Goal: Task Accomplishment & Management: Complete application form

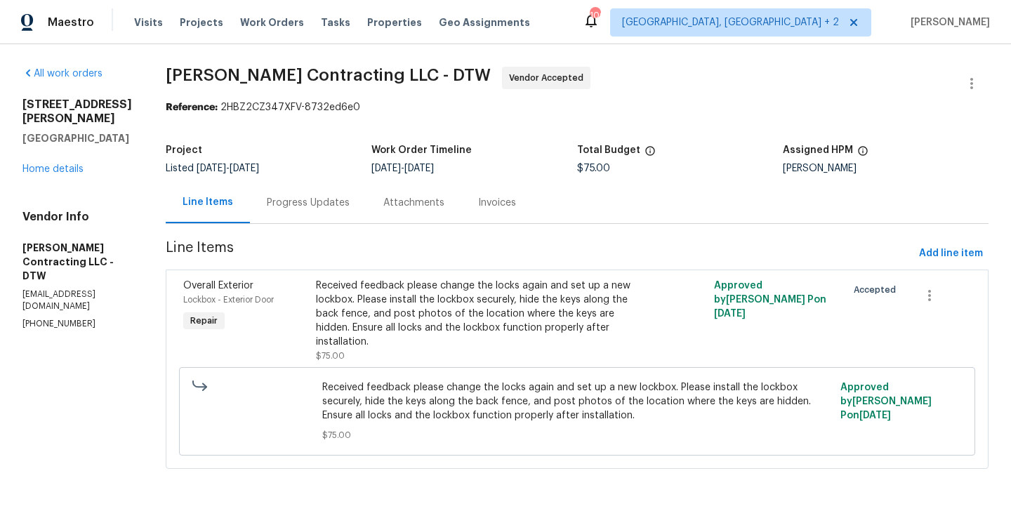
click at [363, 213] on div "Progress Updates" at bounding box center [308, 202] width 117 height 41
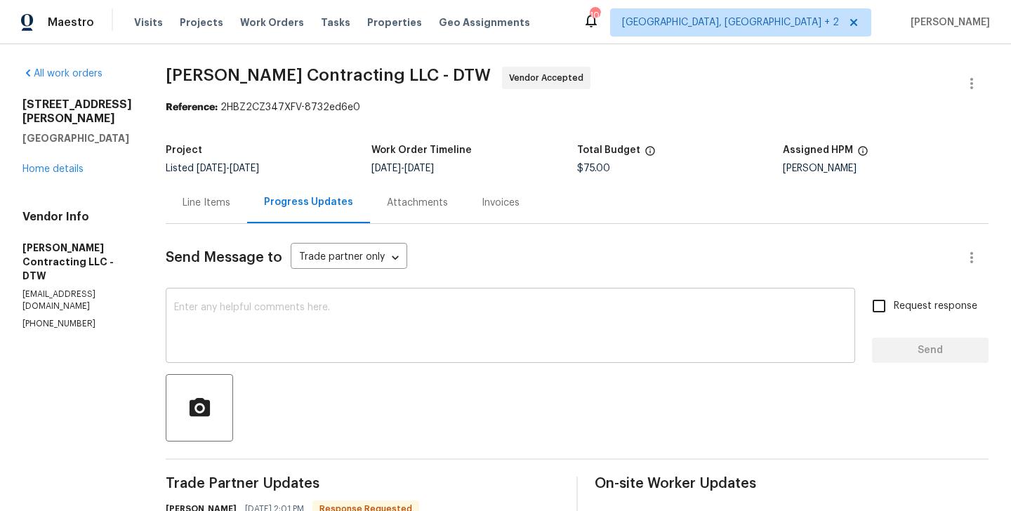
scroll to position [138, 0]
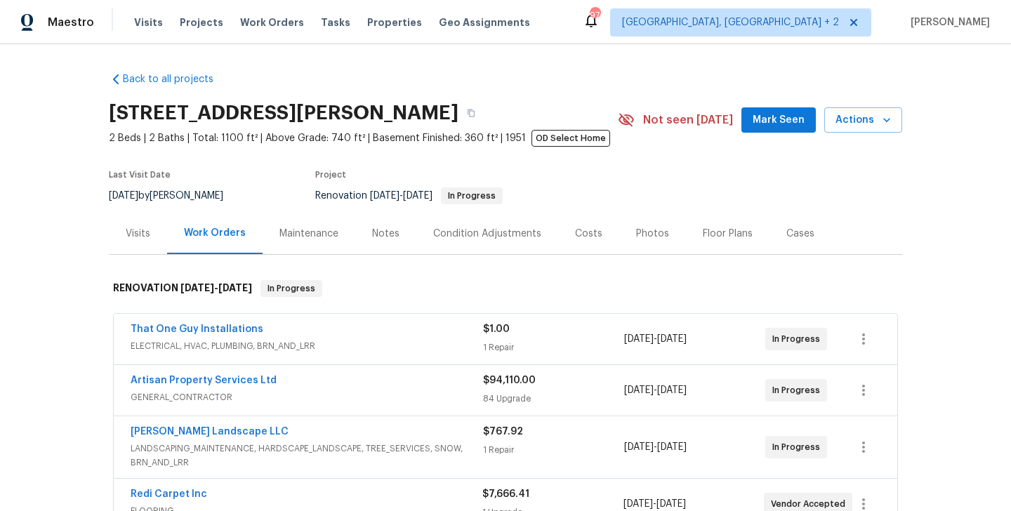
click at [320, 237] on div "Maintenance" at bounding box center [308, 234] width 59 height 14
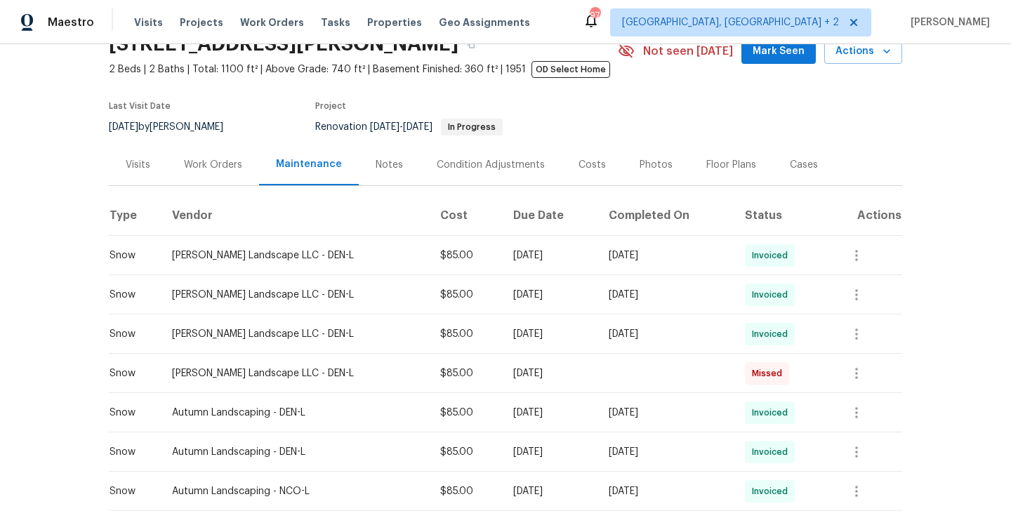
scroll to position [94, 0]
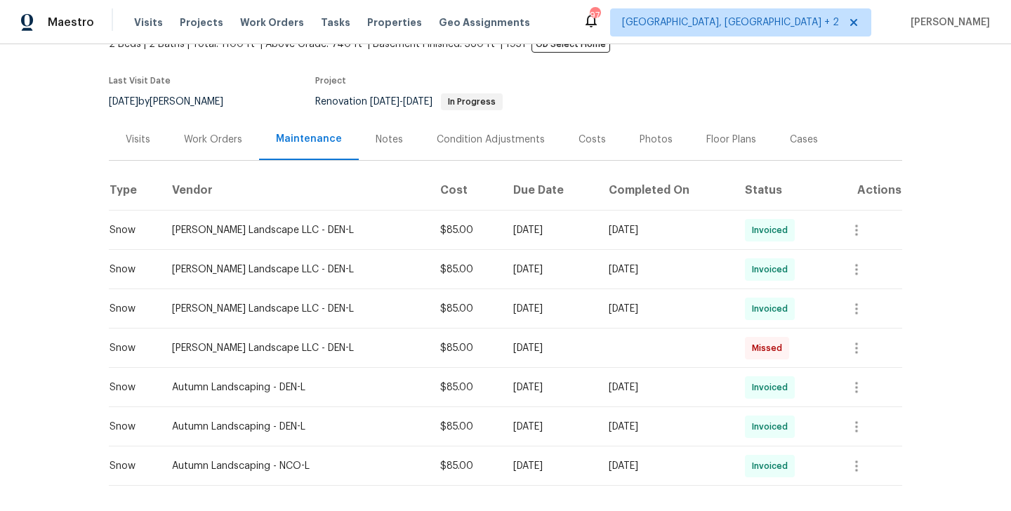
click at [237, 228] on div "[PERSON_NAME] Landscape LLC - DEN-L" at bounding box center [295, 230] width 246 height 14
click at [254, 229] on div "[PERSON_NAME] Landscape LLC - DEN-L" at bounding box center [295, 230] width 246 height 14
click at [231, 138] on div "Work Orders" at bounding box center [213, 140] width 58 height 14
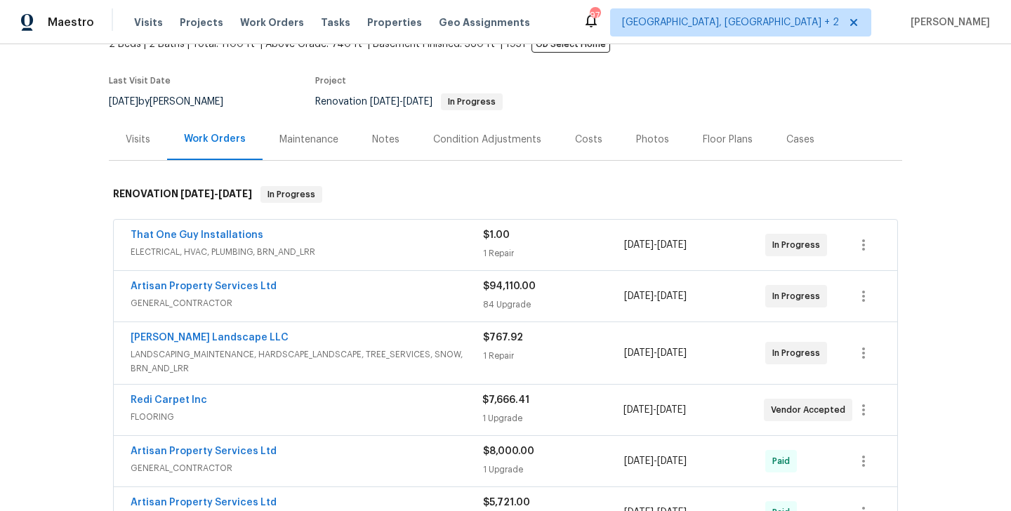
scroll to position [962, 0]
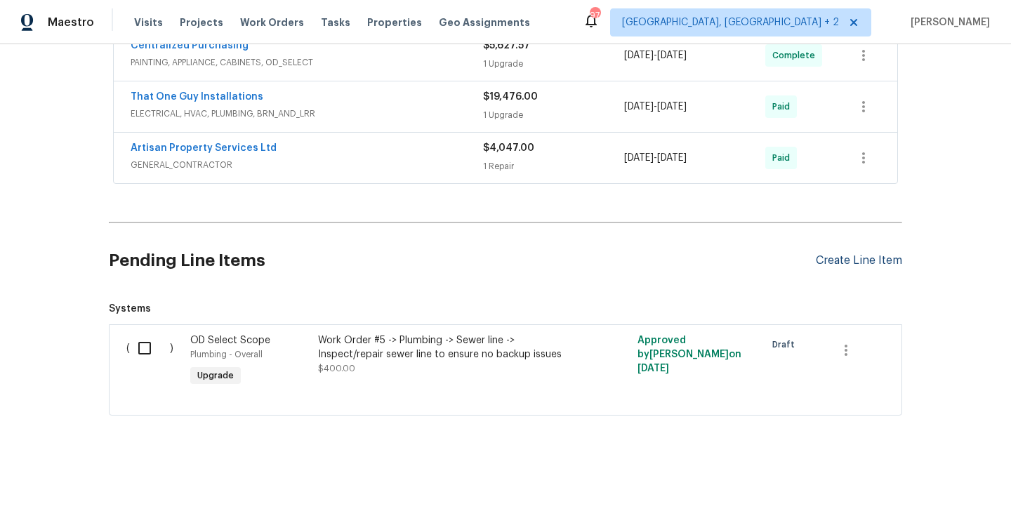
click at [838, 260] on div "Create Line Item" at bounding box center [859, 260] width 86 height 13
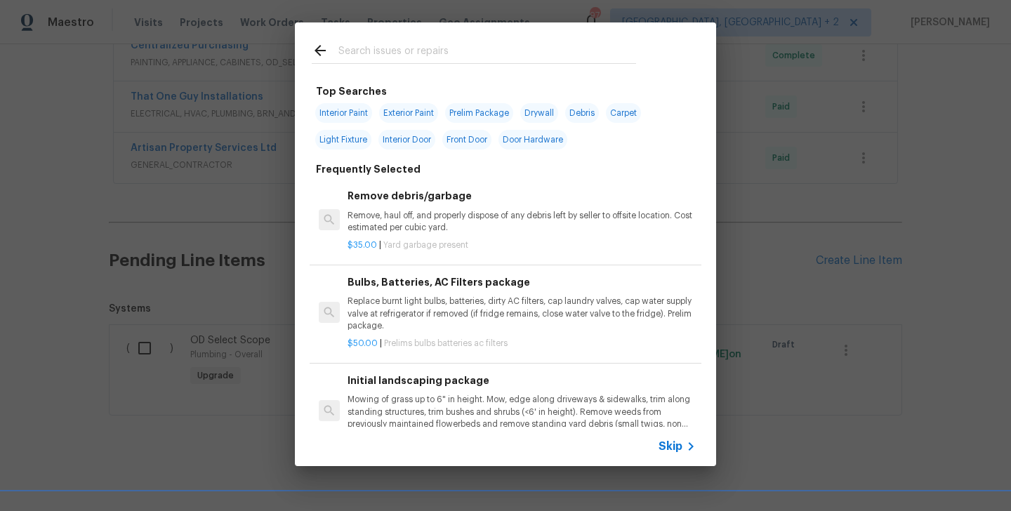
click at [673, 446] on span "Skip" at bounding box center [670, 446] width 24 height 14
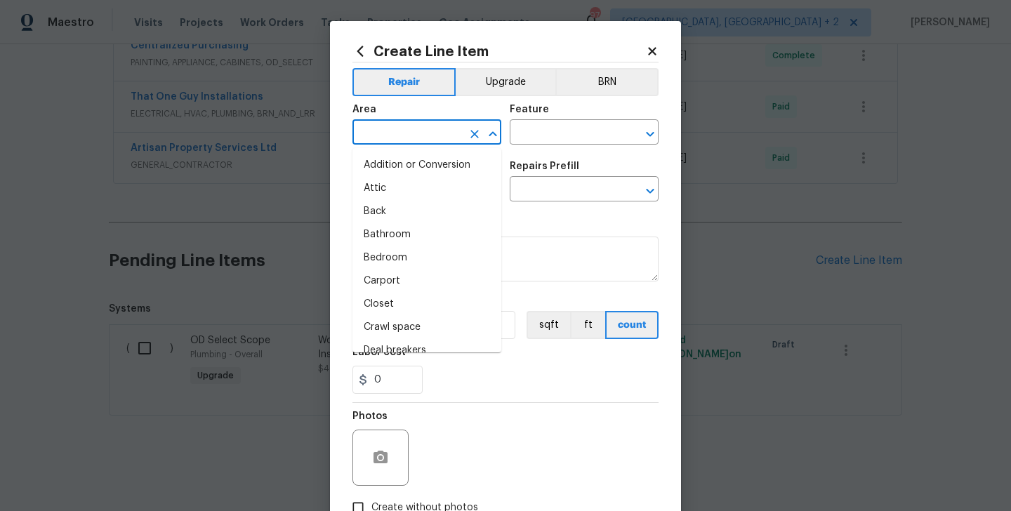
click at [412, 134] on input "text" at bounding box center [407, 134] width 110 height 22
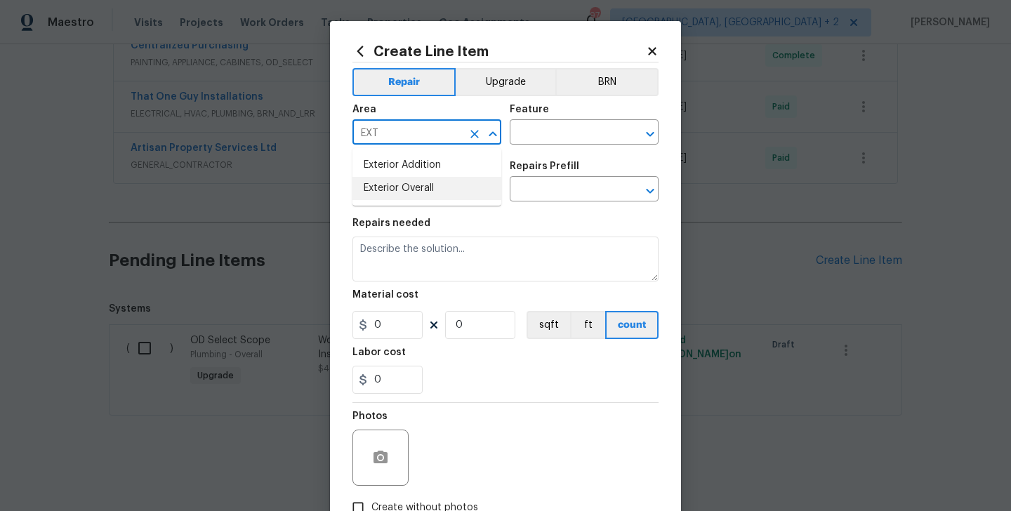
click at [424, 180] on li "Exterior Overall" at bounding box center [426, 188] width 149 height 23
type input "Exterior Overall"
click at [543, 140] on input "text" at bounding box center [565, 134] width 110 height 22
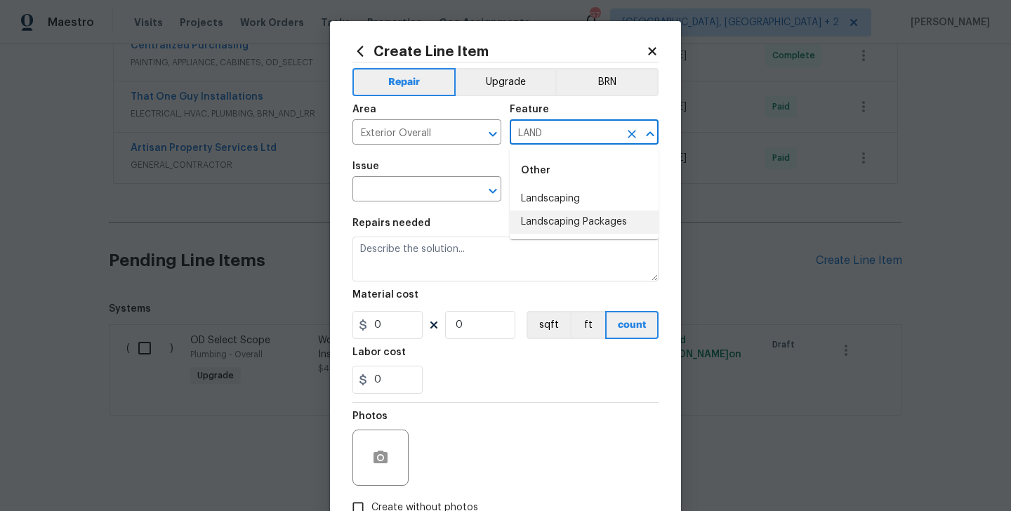
click at [565, 227] on li "Landscaping Packages" at bounding box center [584, 222] width 149 height 23
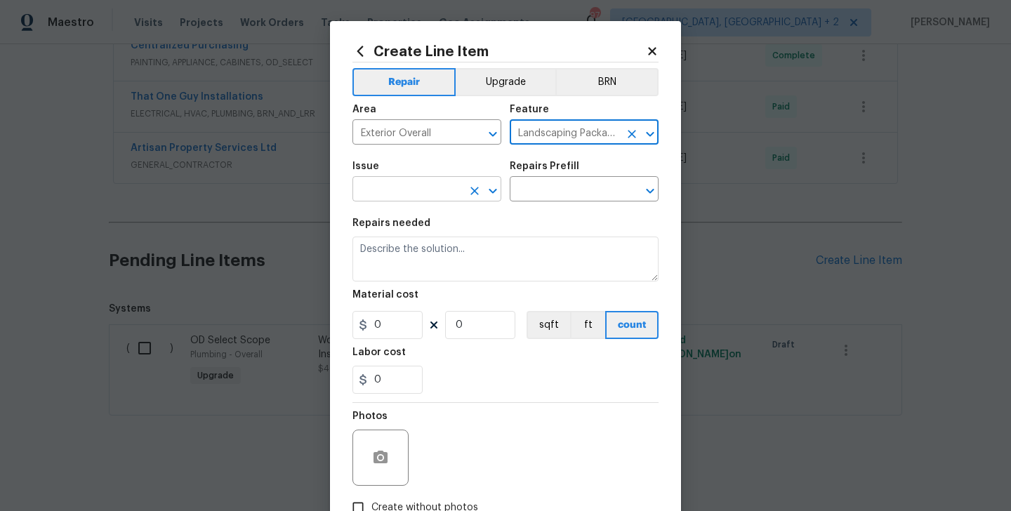
type input "Landscaping Packages"
click at [409, 199] on input "text" at bounding box center [407, 191] width 110 height 22
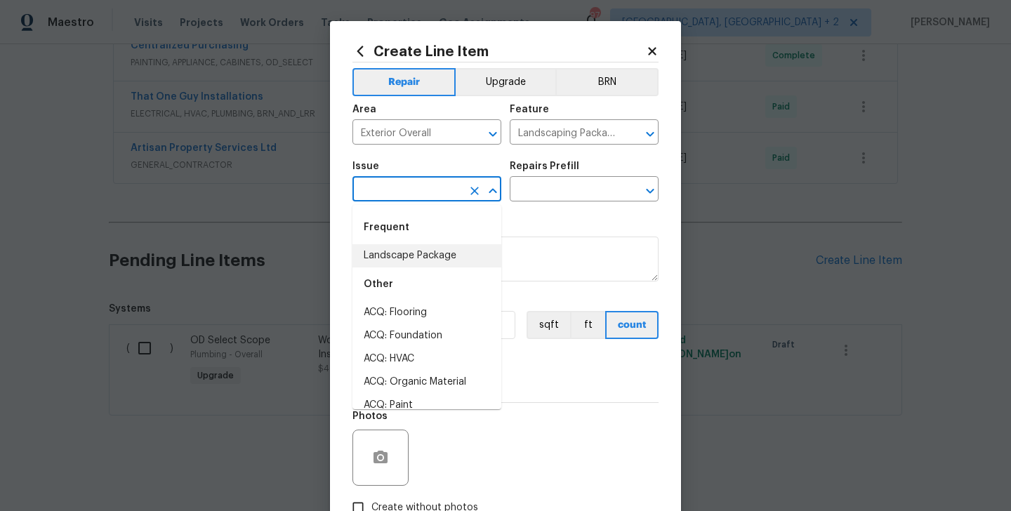
click at [416, 255] on li "Landscape Package" at bounding box center [426, 255] width 149 height 23
type input "Landscape Package"
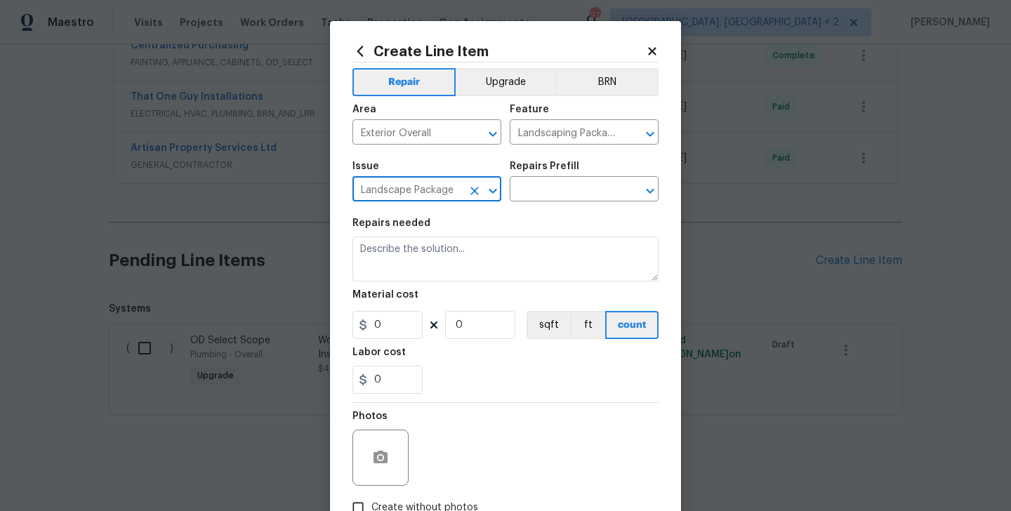
click at [531, 204] on div "Issue Landscape Package ​ Repairs Prefill ​" at bounding box center [505, 181] width 306 height 57
click at [545, 185] on input "text" at bounding box center [565, 191] width 110 height 22
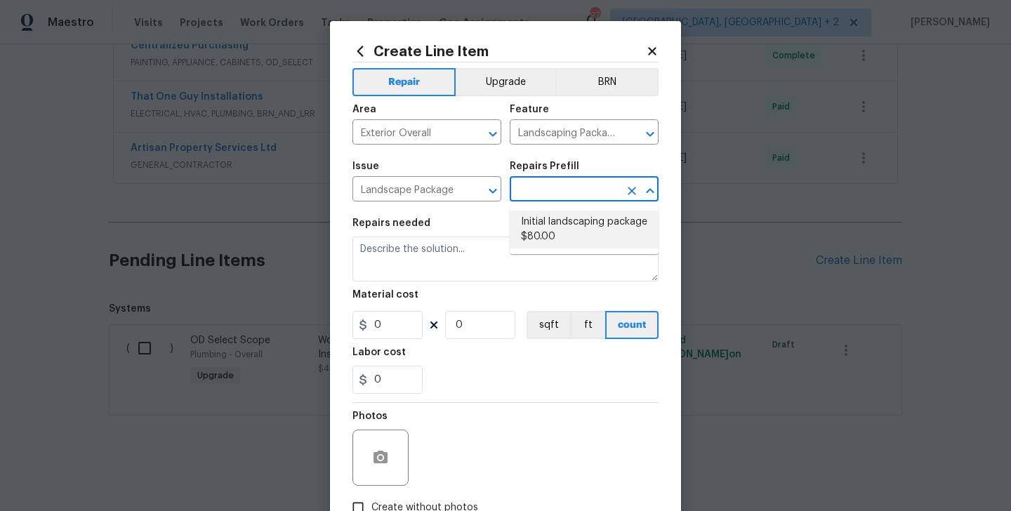
click at [559, 235] on li "Initial landscaping package $80.00" at bounding box center [584, 230] width 149 height 38
type input "Home Readiness Packages"
type input "Initial landscaping package $80.00"
type textarea "Mowing of grass up to 6" in height. Mow, edge along driveways & sidewalks, trim…"
type input "80"
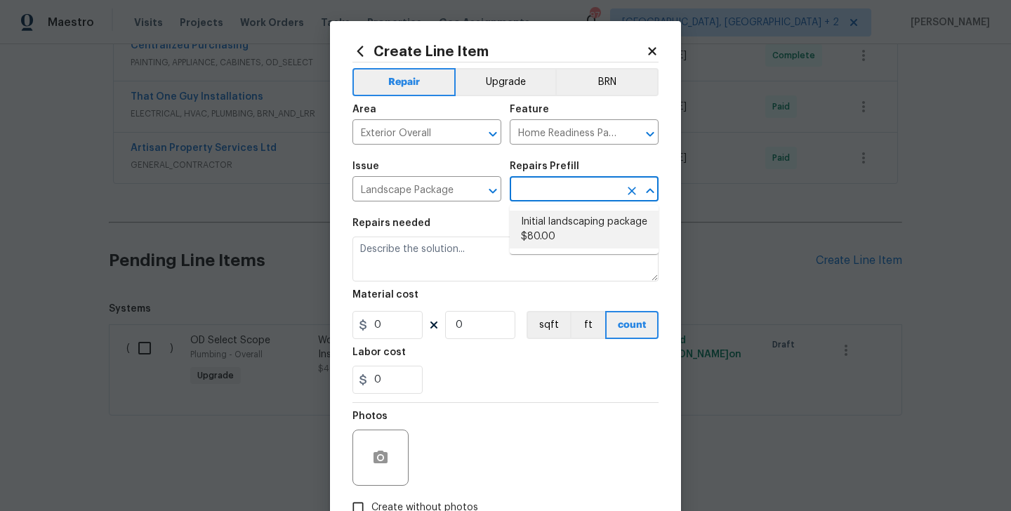
type input "1"
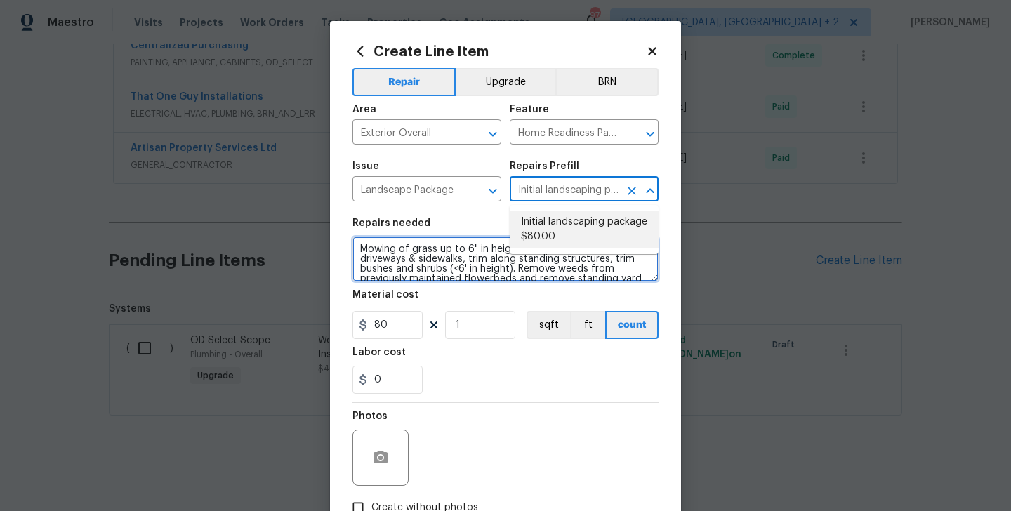
click at [376, 258] on textarea "Mowing of grass up to 6" in height. Mow, edge along driveways & sidewalks, trim…" at bounding box center [505, 259] width 306 height 45
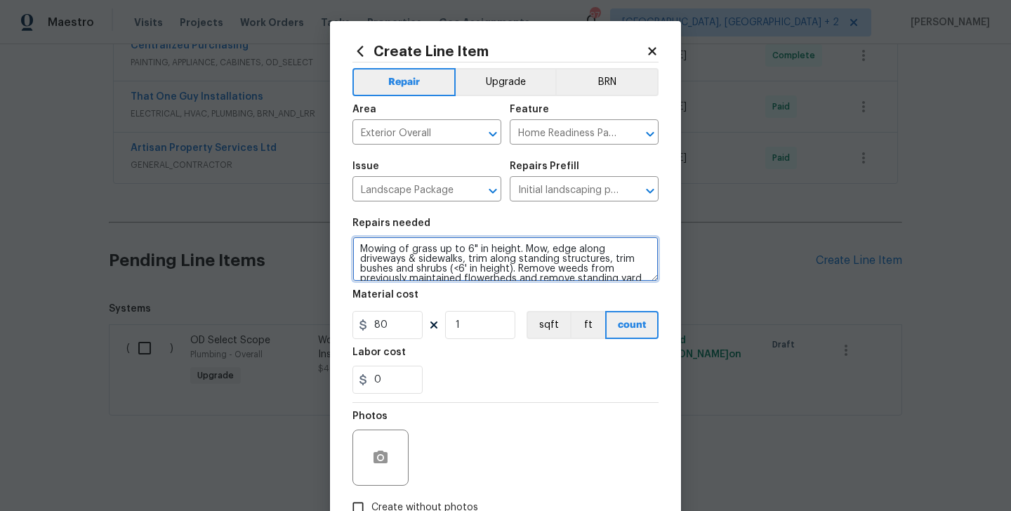
click at [376, 258] on textarea "Mowing of grass up to 6" in height. Mow, edge along driveways & sidewalks, trim…" at bounding box center [505, 259] width 306 height 45
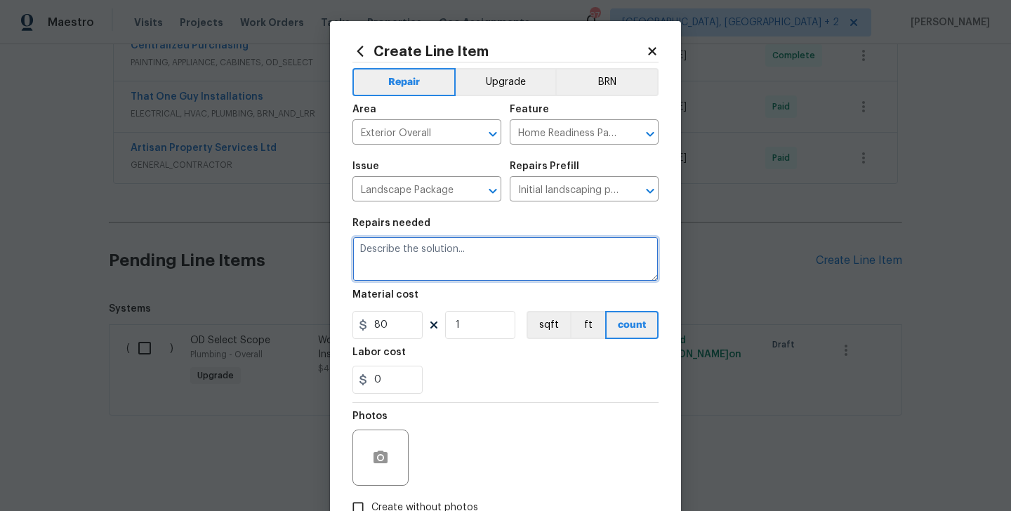
paste textarea "Tree branches need to be trimmed"
type textarea "Tree branches need to be trimmed"
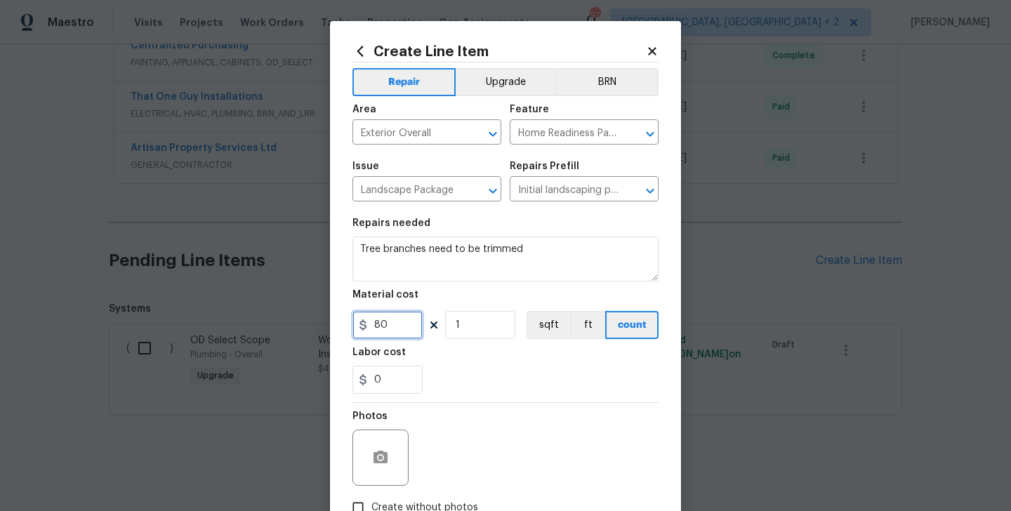
click at [392, 323] on input "80" at bounding box center [387, 325] width 70 height 28
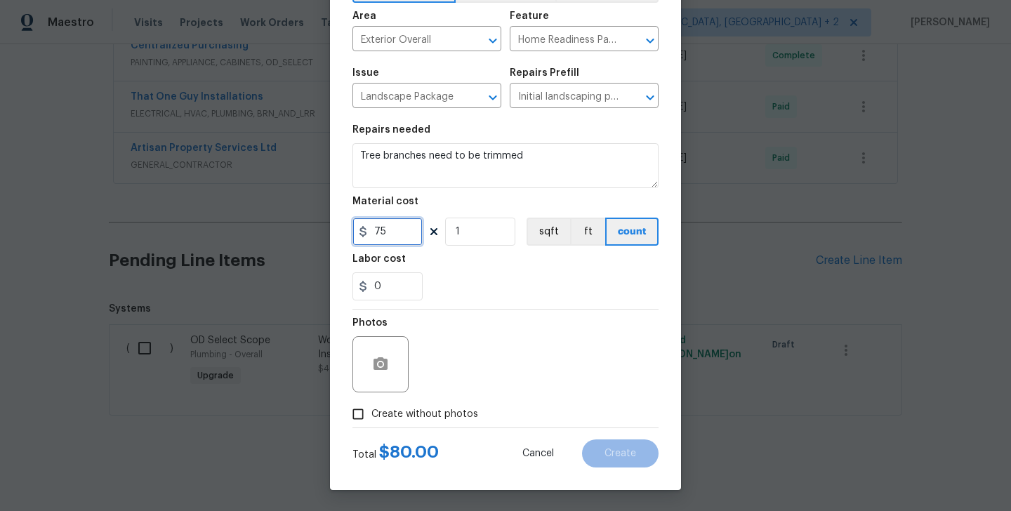
type input "75"
click at [425, 416] on span "Create without photos" at bounding box center [424, 414] width 107 height 15
click at [371, 416] on input "Create without photos" at bounding box center [358, 414] width 27 height 27
checkbox input "true"
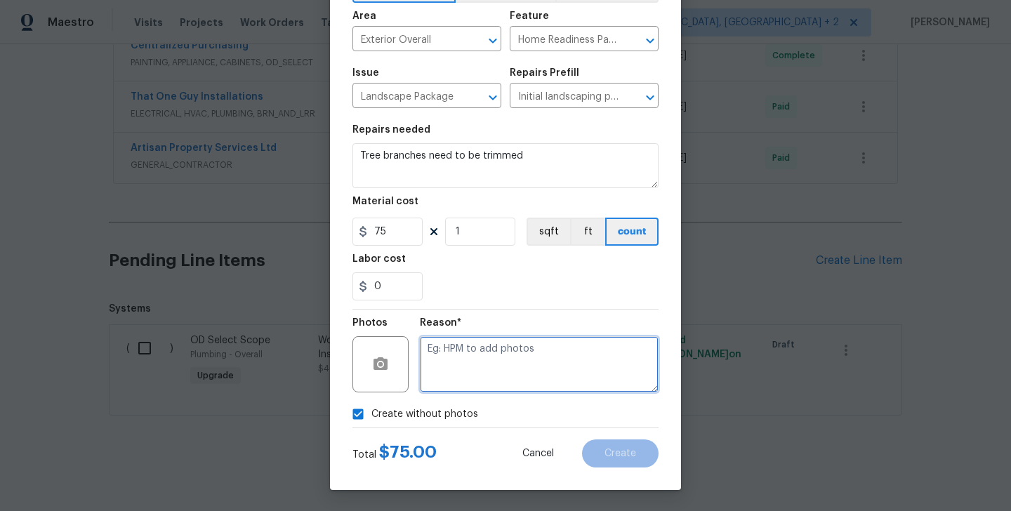
click at [477, 383] on textarea at bounding box center [539, 364] width 239 height 56
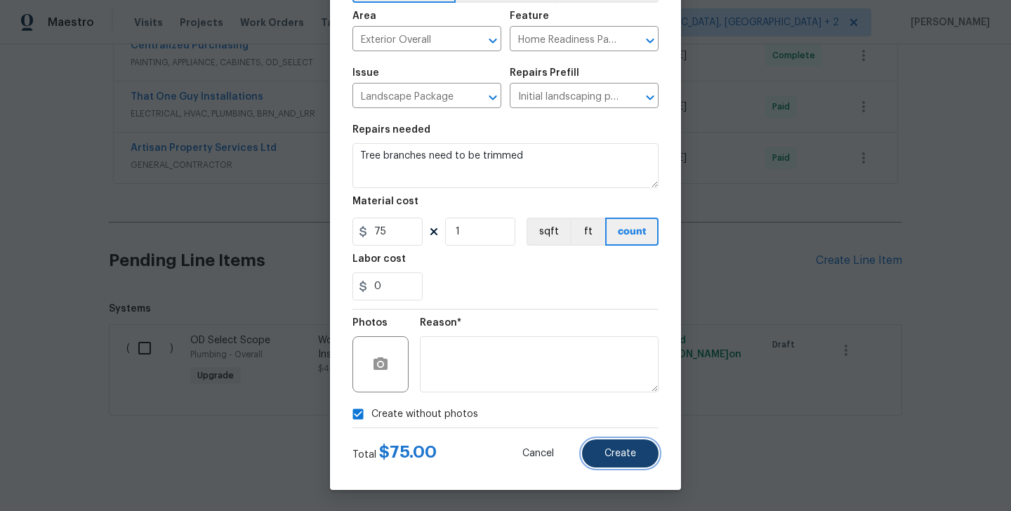
click at [621, 458] on span "Create" at bounding box center [620, 454] width 32 height 11
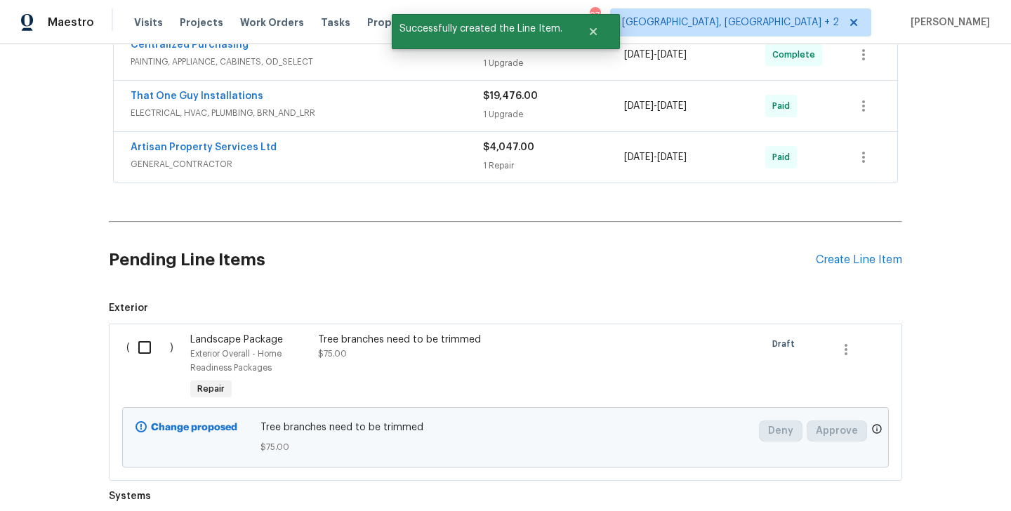
scroll to position [1069, 0]
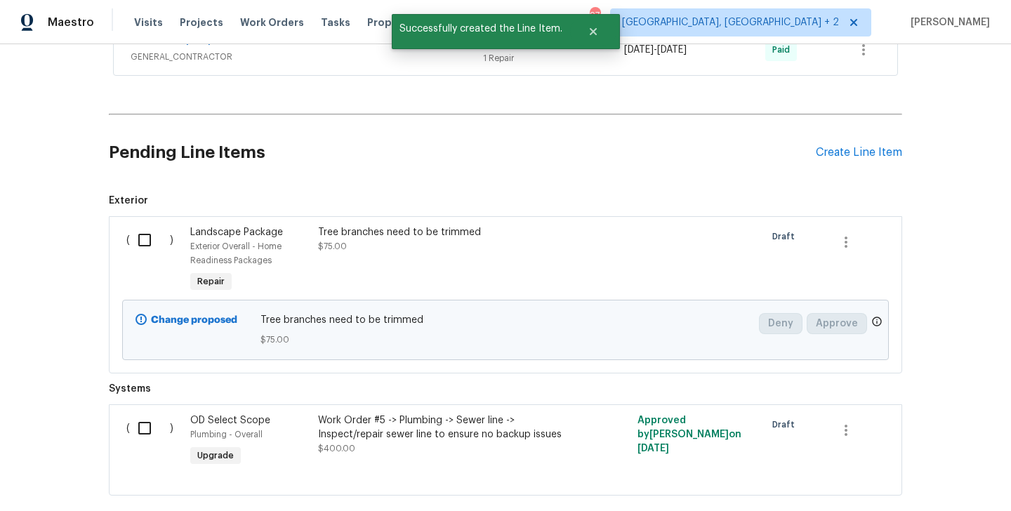
click at [154, 240] on input "checkbox" at bounding box center [150, 239] width 40 height 29
checkbox input "true"
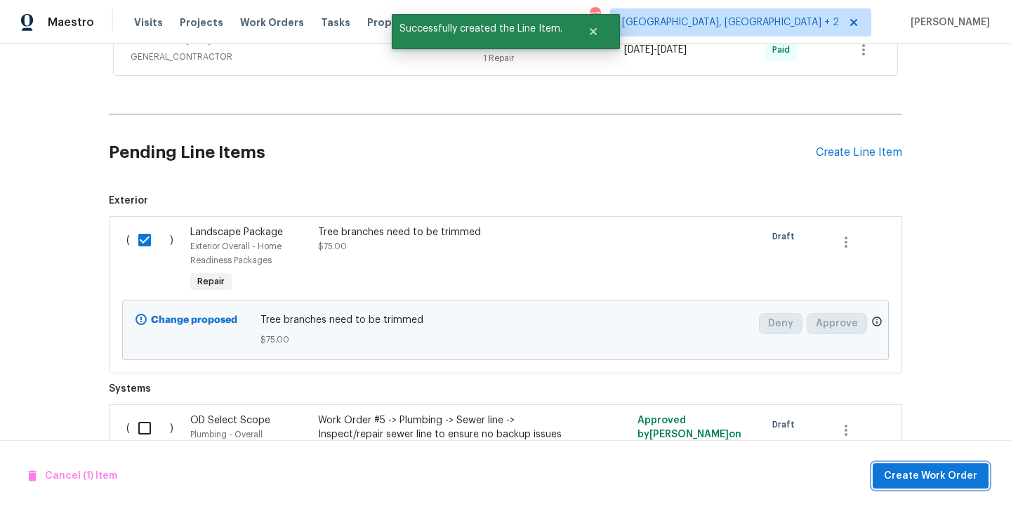
click at [948, 478] on span "Create Work Order" at bounding box center [930, 477] width 93 height 18
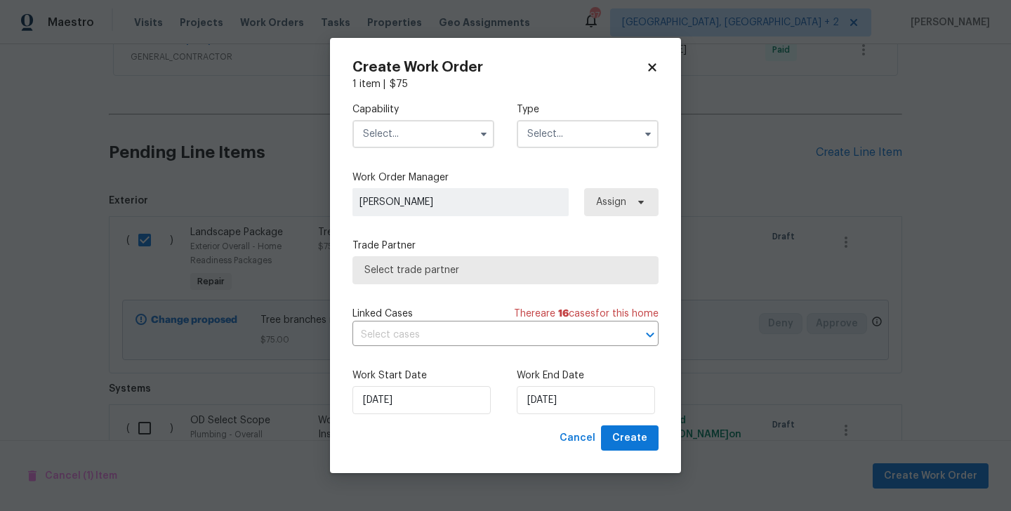
click at [404, 133] on input "text" at bounding box center [423, 134] width 142 height 28
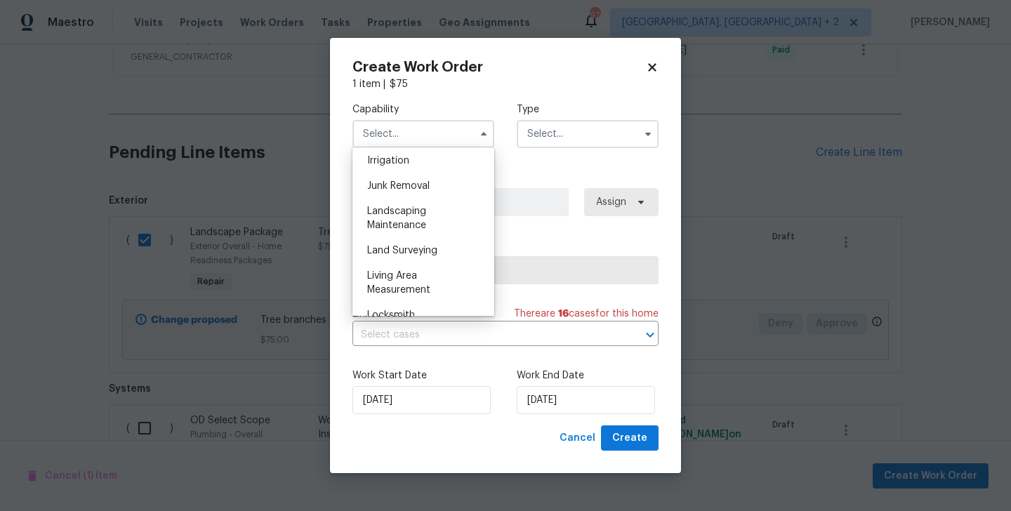
scroll to position [931, 0]
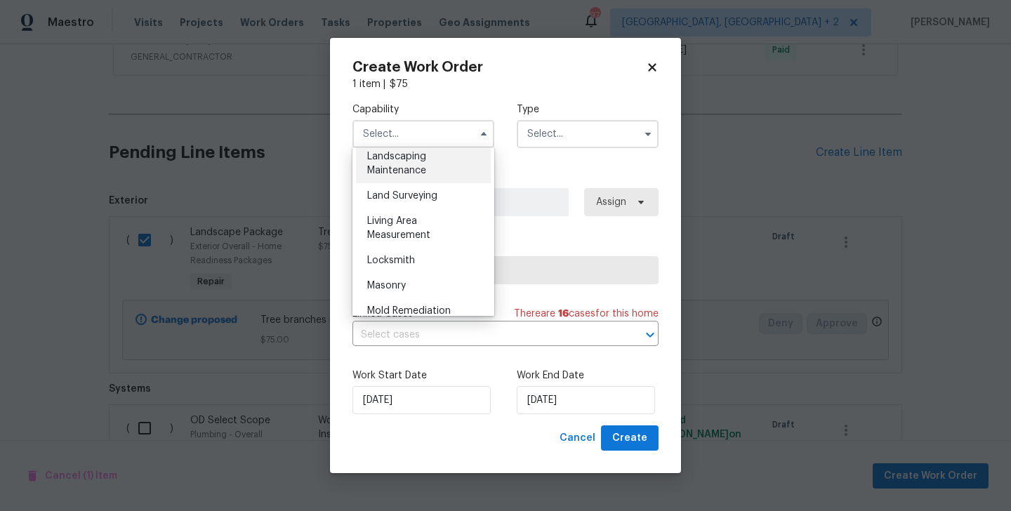
click at [402, 173] on span "Landscaping Maintenance" at bounding box center [396, 164] width 59 height 24
type input "Landscaping Maintenance"
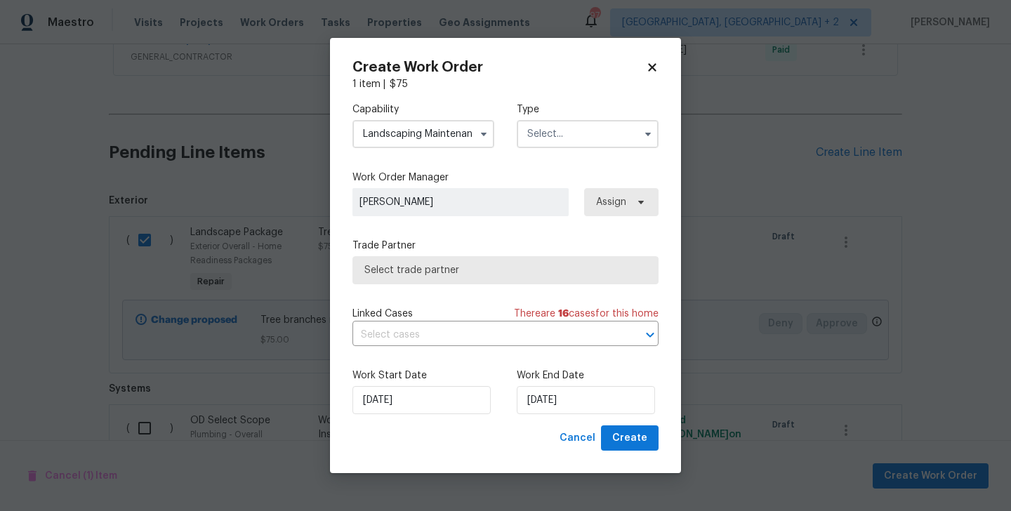
click at [530, 153] on div "Capability Landscaping Maintenance Type" at bounding box center [505, 125] width 306 height 68
click at [550, 138] on input "text" at bounding box center [588, 134] width 142 height 28
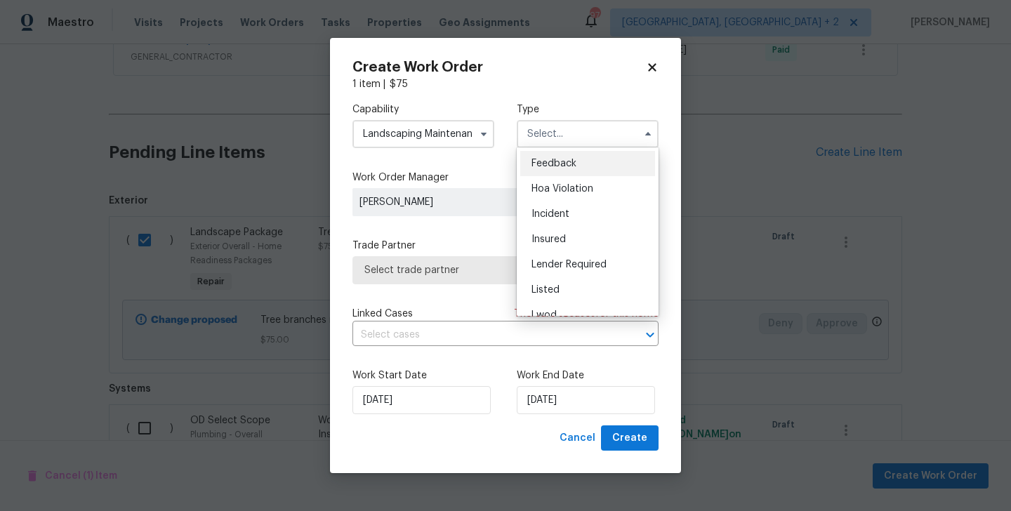
click at [551, 161] on span "Feedback" at bounding box center [553, 164] width 45 height 10
type input "Feedback"
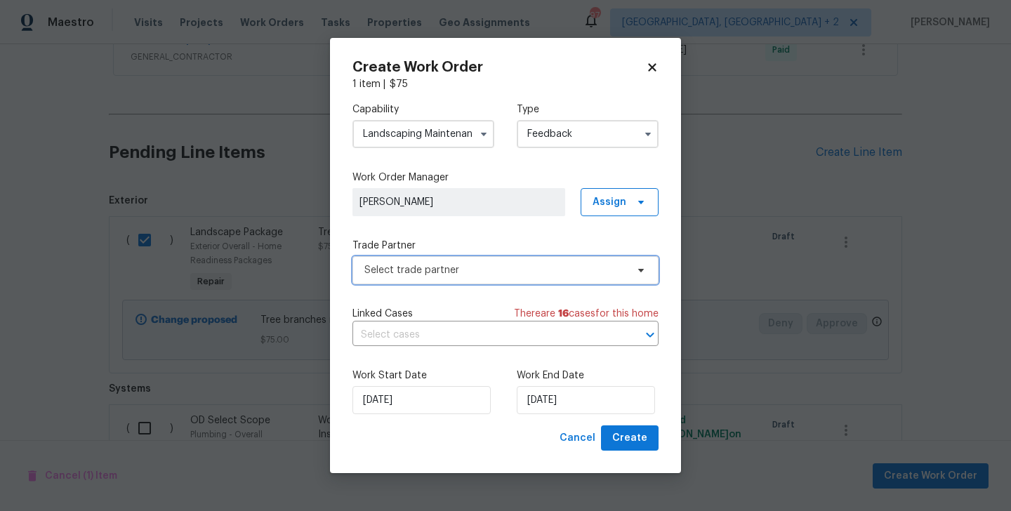
click at [444, 274] on span "Select trade partner" at bounding box center [495, 270] width 262 height 14
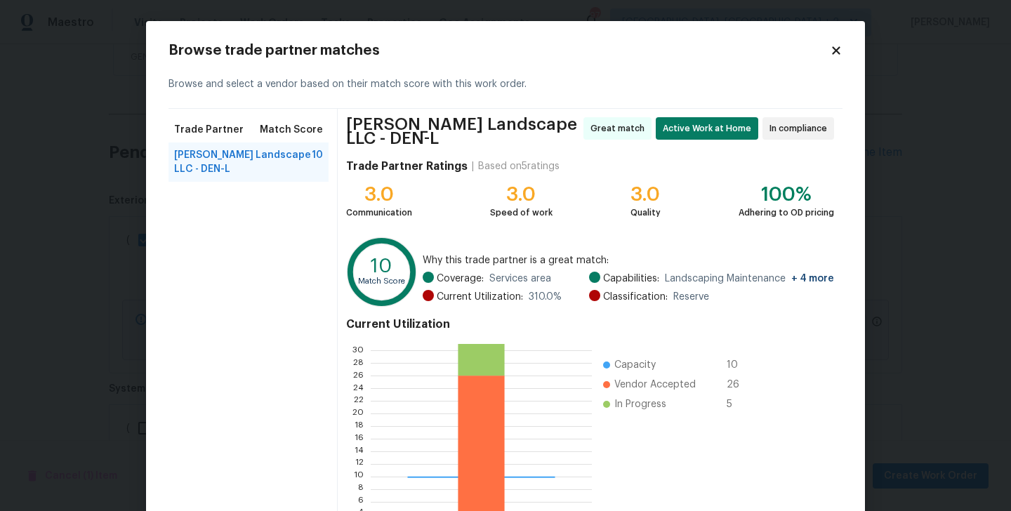
scroll to position [108, 0]
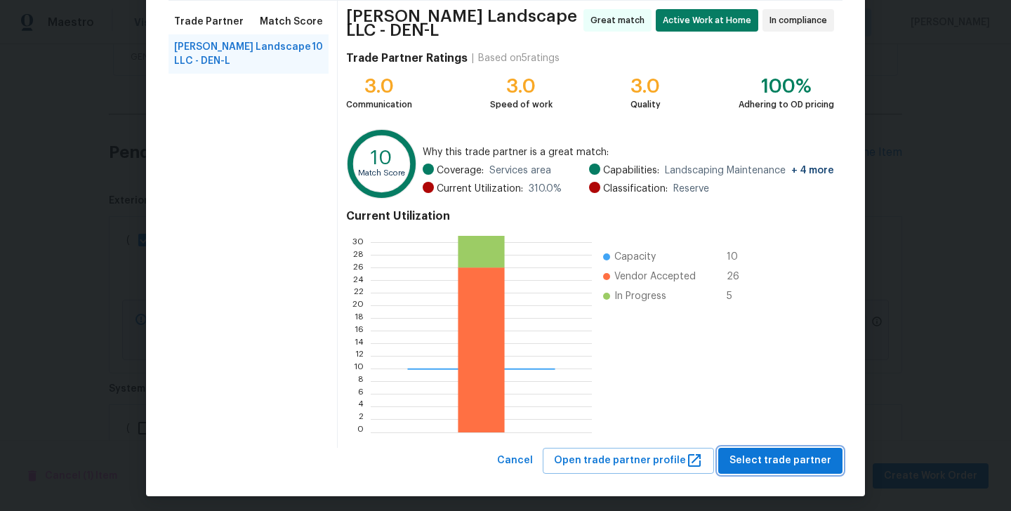
click at [777, 452] on span "Select trade partner" at bounding box center [780, 461] width 102 height 18
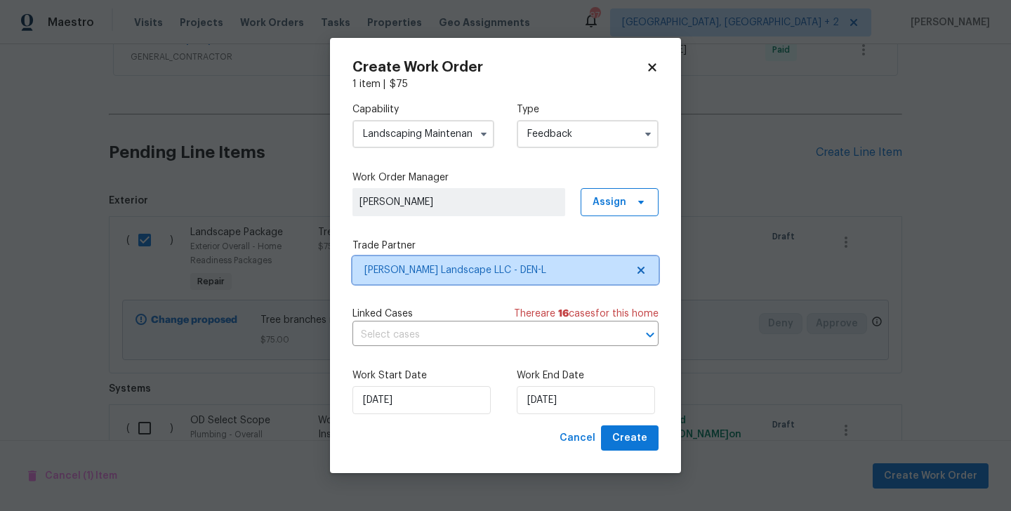
scroll to position [0, 0]
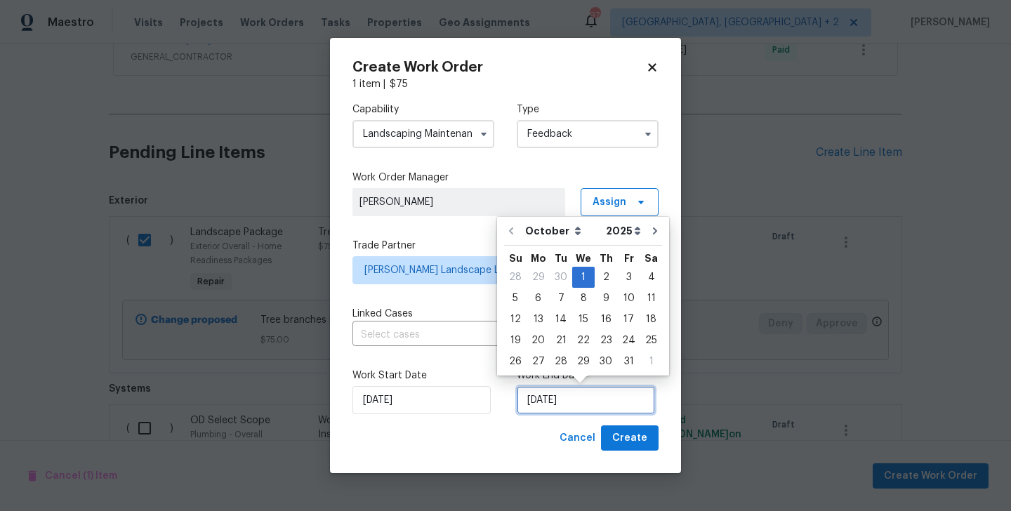
click at [559, 403] on input "[DATE]" at bounding box center [586, 400] width 138 height 28
click at [617, 274] on div "3" at bounding box center [628, 277] width 23 height 20
type input "[DATE]"
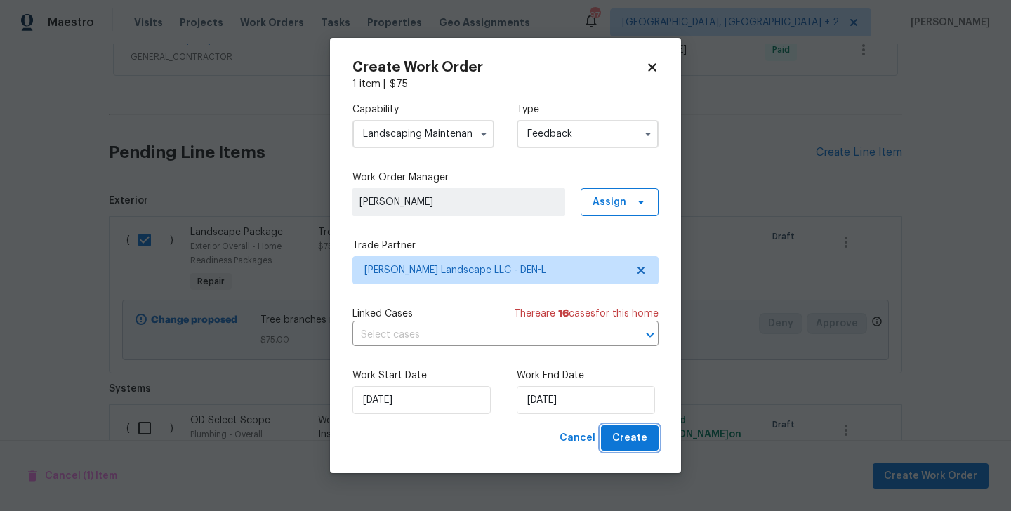
click at [628, 441] on span "Create" at bounding box center [629, 439] width 35 height 18
checkbox input "false"
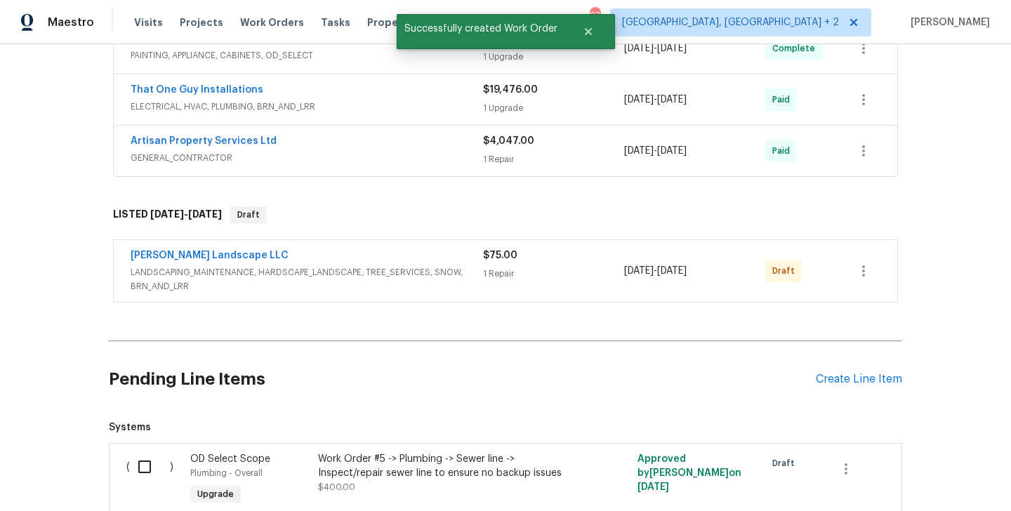
scroll to position [965, 0]
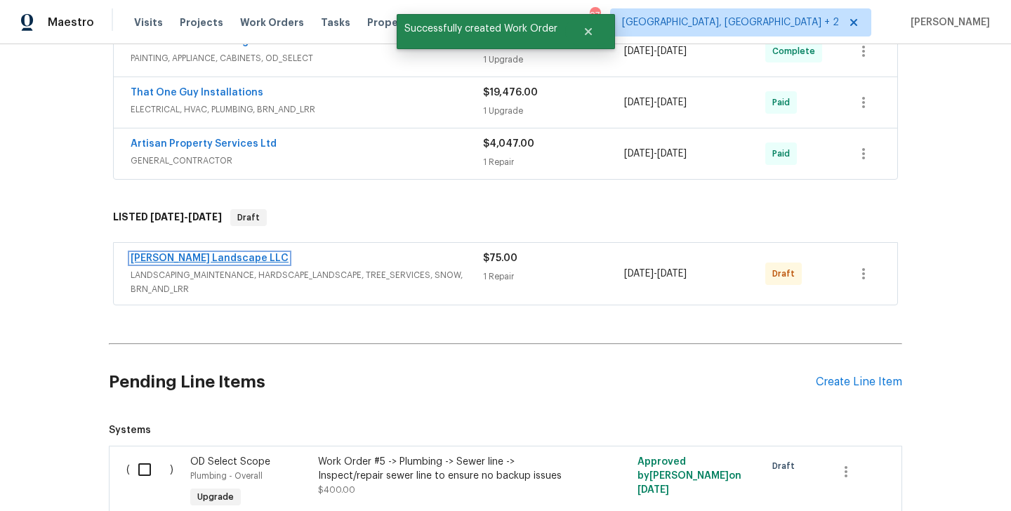
click at [196, 260] on link "[PERSON_NAME] Landscape LLC" at bounding box center [210, 258] width 158 height 10
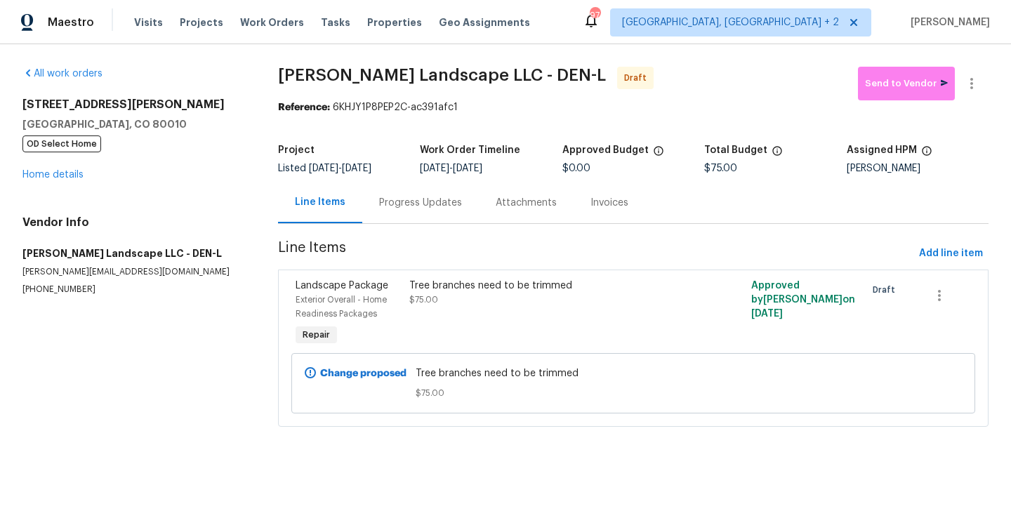
click at [431, 204] on div "Progress Updates" at bounding box center [420, 203] width 83 height 14
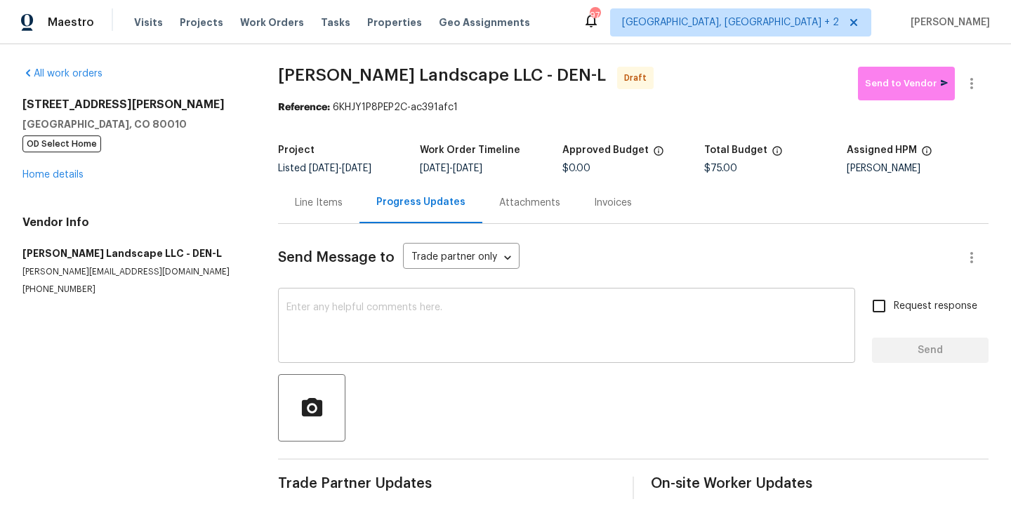
click at [437, 354] on div "x ​" at bounding box center [566, 327] width 577 height 72
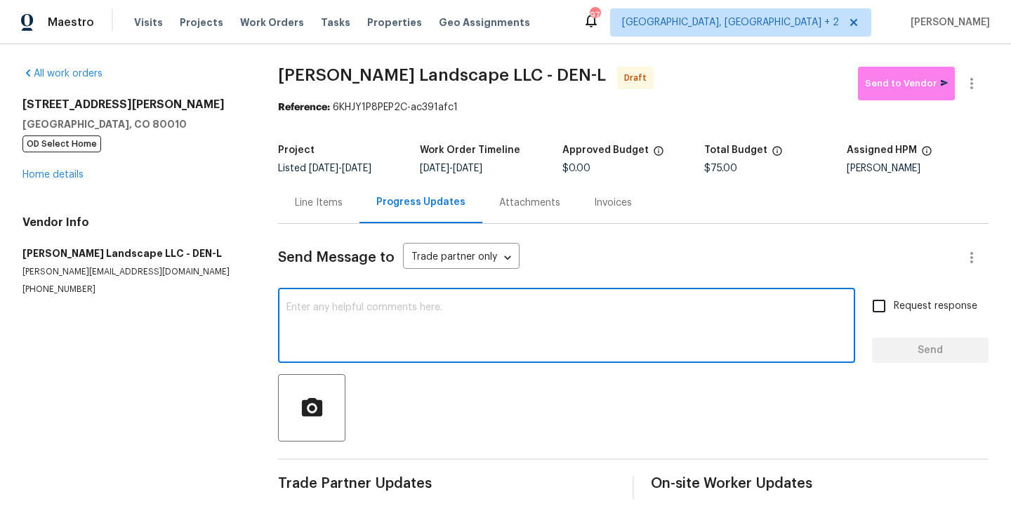
paste textarea "Hi this is Blessida with Opendoor. I’m confirming you received the WO for the p…"
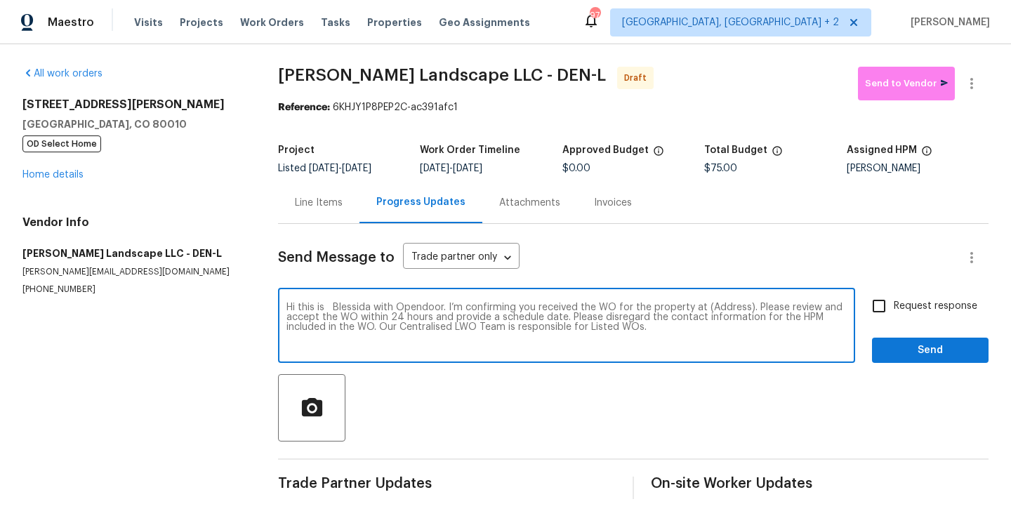
click at [717, 310] on textarea "Hi this is Blessida with Opendoor. I’m confirming you received the WO for the p…" at bounding box center [566, 327] width 560 height 49
paste textarea "[STREET_ADDRESS][PERSON_NAME]"
type textarea "Hi this is Blessida with Opendoor. I’m confirming you received the WO for the p…"
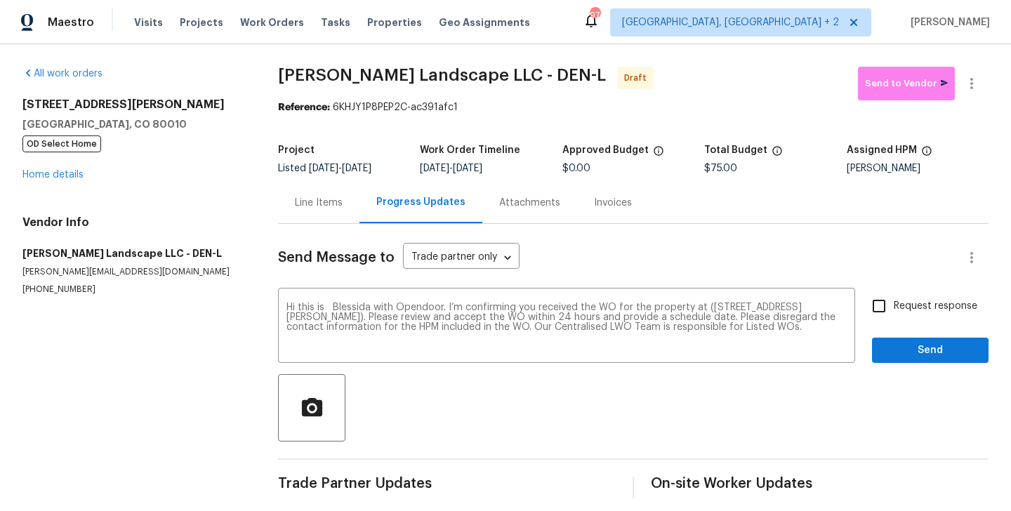
click at [912, 294] on label "Request response" at bounding box center [920, 305] width 113 height 29
click at [894, 294] on input "Request response" at bounding box center [878, 305] width 29 height 29
checkbox input "true"
click at [903, 366] on div "Send Message to Trade partner only Trade partner only ​ Hi this is Blessida wit…" at bounding box center [633, 361] width 710 height 275
click at [903, 350] on span "Send" at bounding box center [930, 351] width 94 height 18
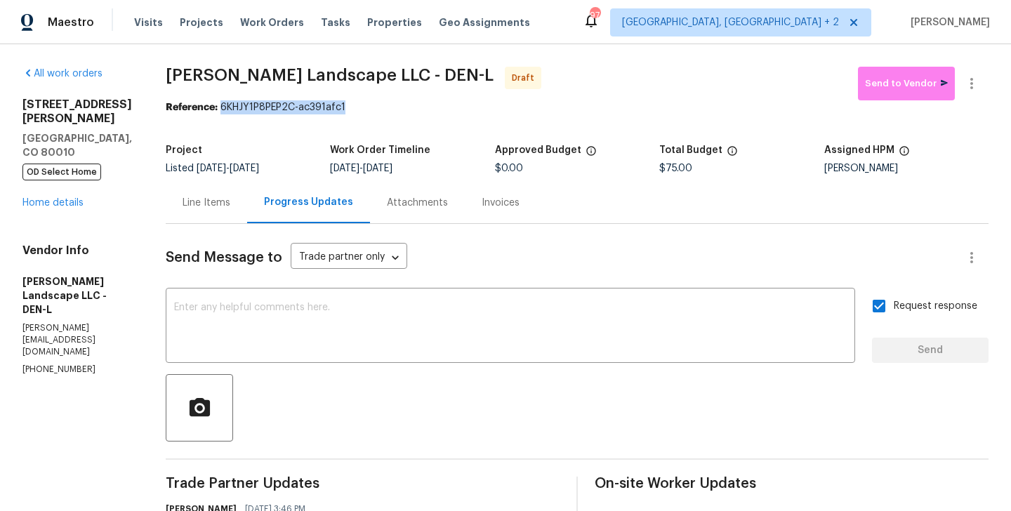
drag, startPoint x: 228, startPoint y: 109, endPoint x: 349, endPoint y: 109, distance: 120.7
click at [349, 109] on div "Reference: 6KHJY1P8PEP2C-ac391afc1" at bounding box center [577, 107] width 823 height 14
copy div "6KHJY1P8PEP2C-ac391afc1"
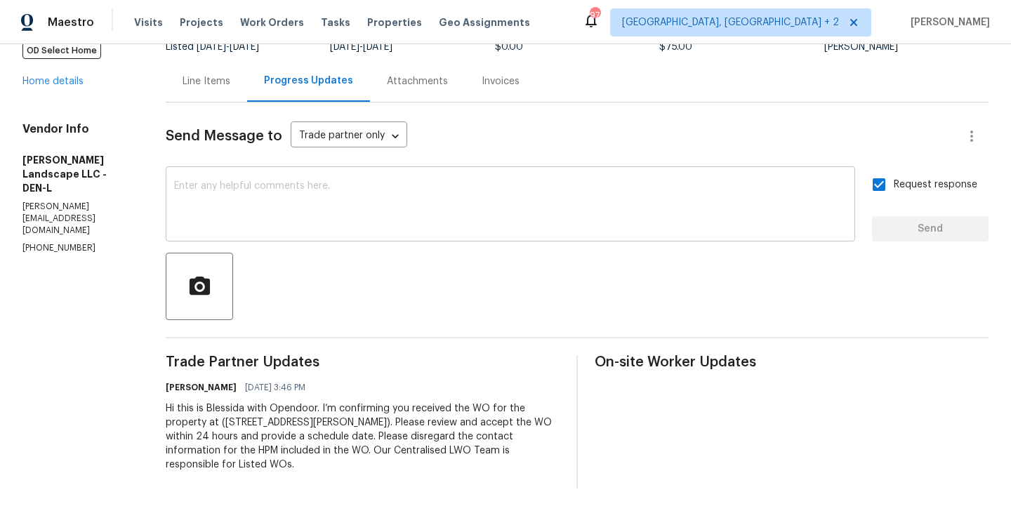
click at [355, 178] on div "x ​" at bounding box center [510, 206] width 689 height 72
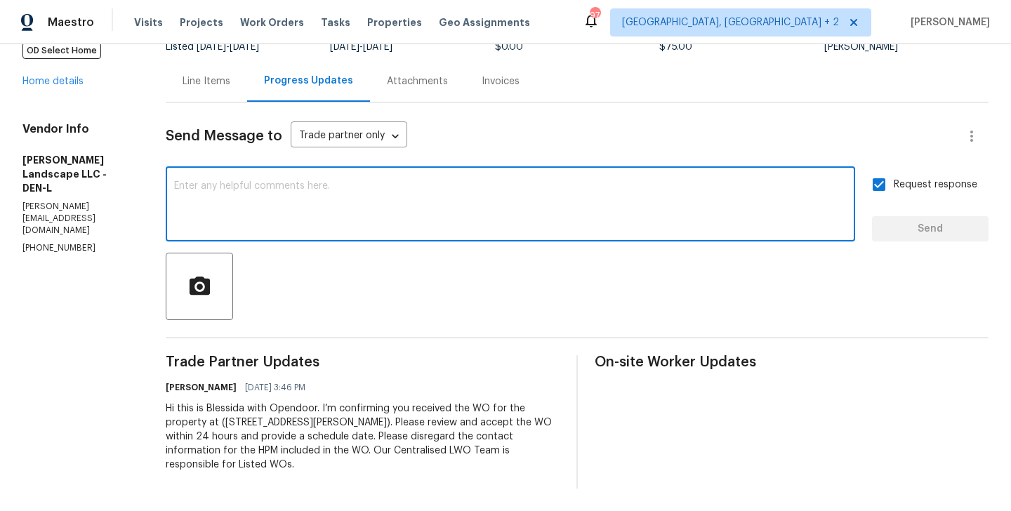
paste textarea "The Work Orders must include before-photos (both close-up and wide-angle) and a…"
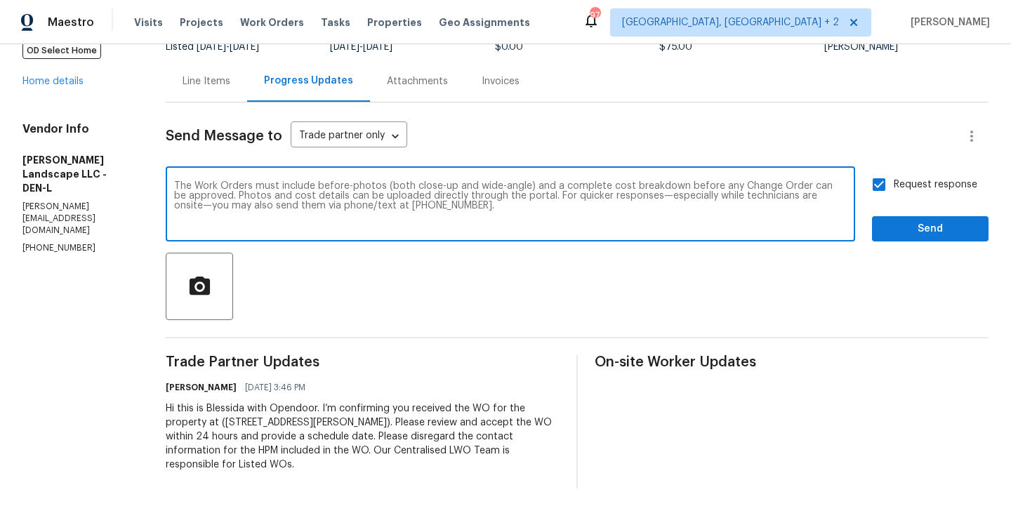
scroll to position [0, 0]
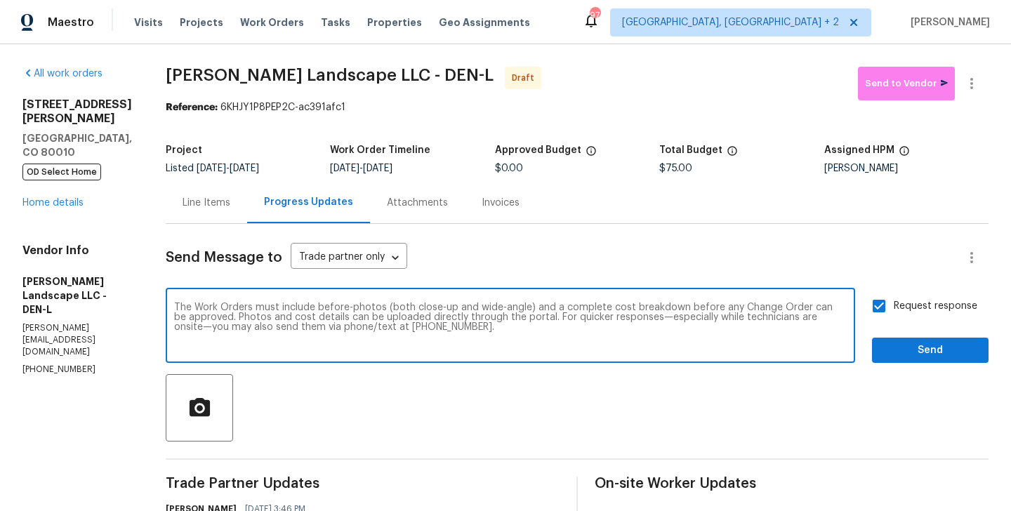
type textarea "The Work Orders must include before-photos (both close-up and wide-angle) and a…"
click at [912, 345] on span "Send" at bounding box center [930, 351] width 94 height 18
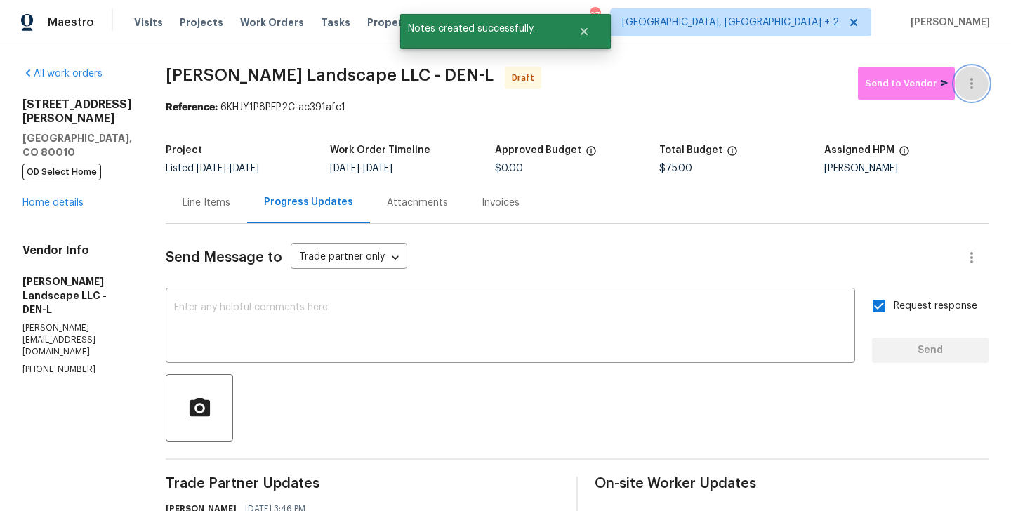
click at [972, 72] on button "button" at bounding box center [972, 84] width 34 height 34
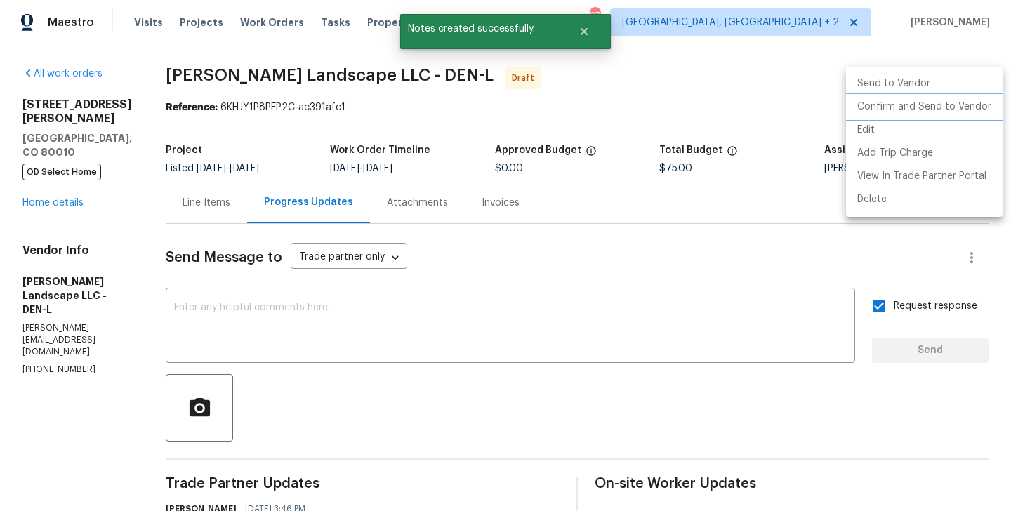
click at [972, 110] on li "Confirm and Send to Vendor" at bounding box center [924, 106] width 157 height 23
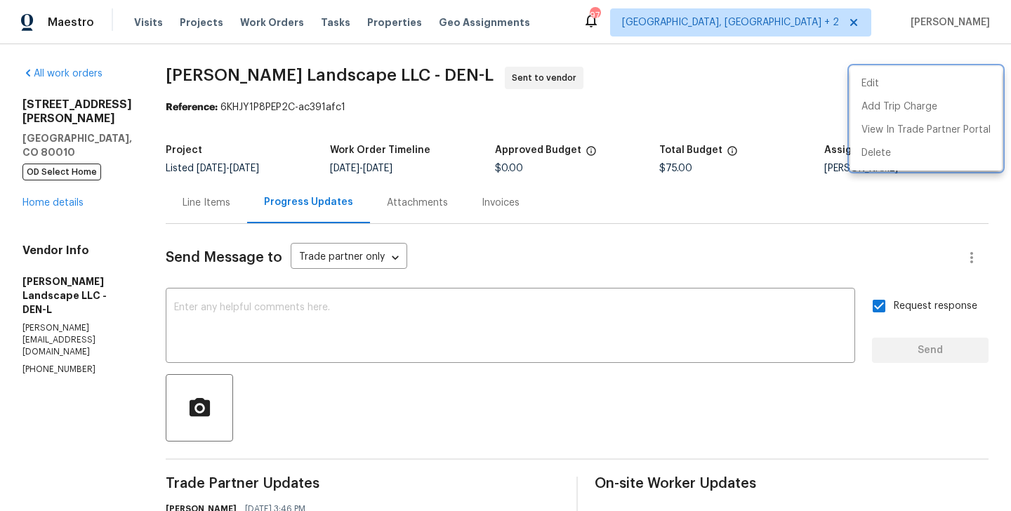
click at [69, 174] on div at bounding box center [505, 255] width 1011 height 511
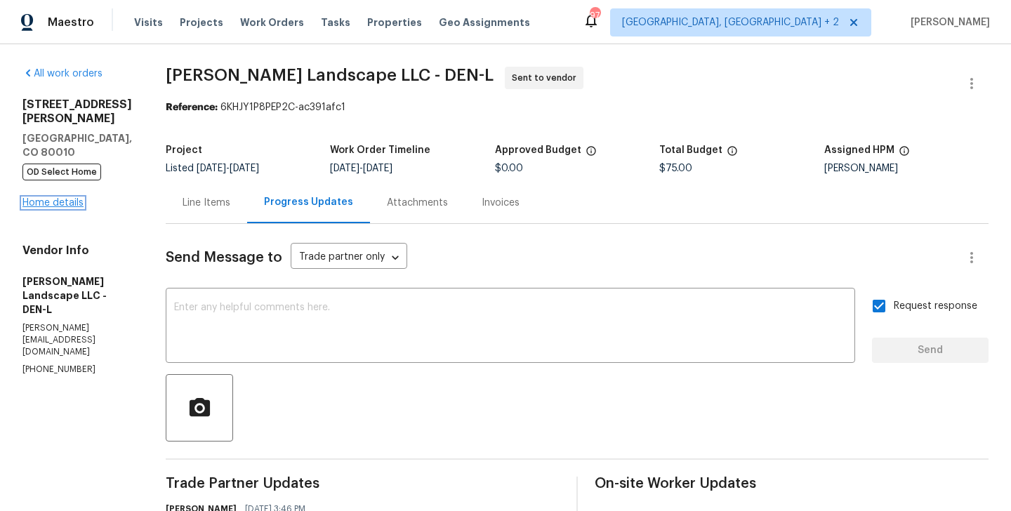
click at [60, 198] on link "Home details" at bounding box center [52, 203] width 61 height 10
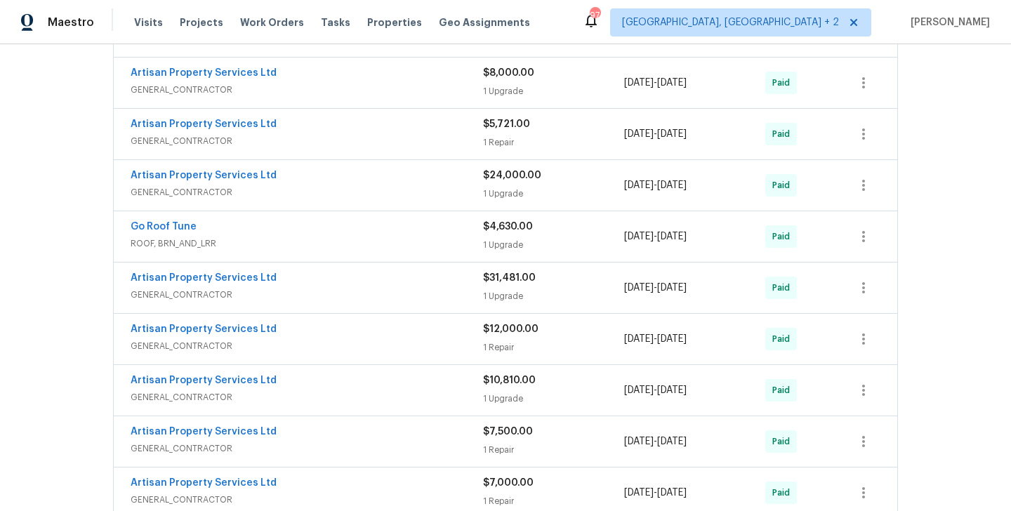
scroll to position [1002, 0]
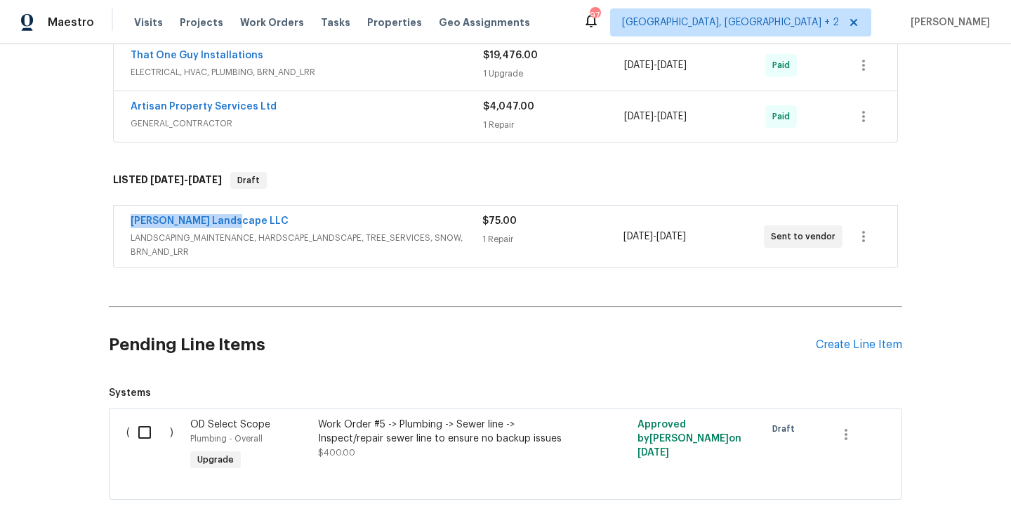
drag, startPoint x: 238, startPoint y: 223, endPoint x: 113, endPoint y: 222, distance: 125.0
click at [114, 222] on div "[PERSON_NAME] Landscape LLC LANDSCAPING_MAINTENANCE, HARDSCAPE_LANDSCAPE, TREE_…" at bounding box center [505, 237] width 783 height 62
copy link "[PERSON_NAME] Landscape LLC"
click at [210, 219] on link "[PERSON_NAME] Landscape LLC" at bounding box center [210, 221] width 158 height 10
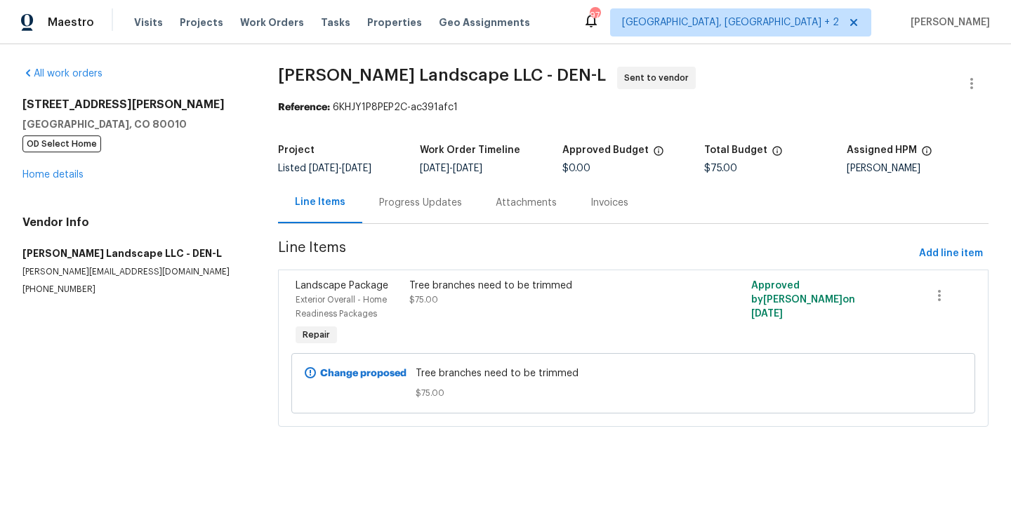
click at [402, 211] on div "Progress Updates" at bounding box center [420, 202] width 117 height 41
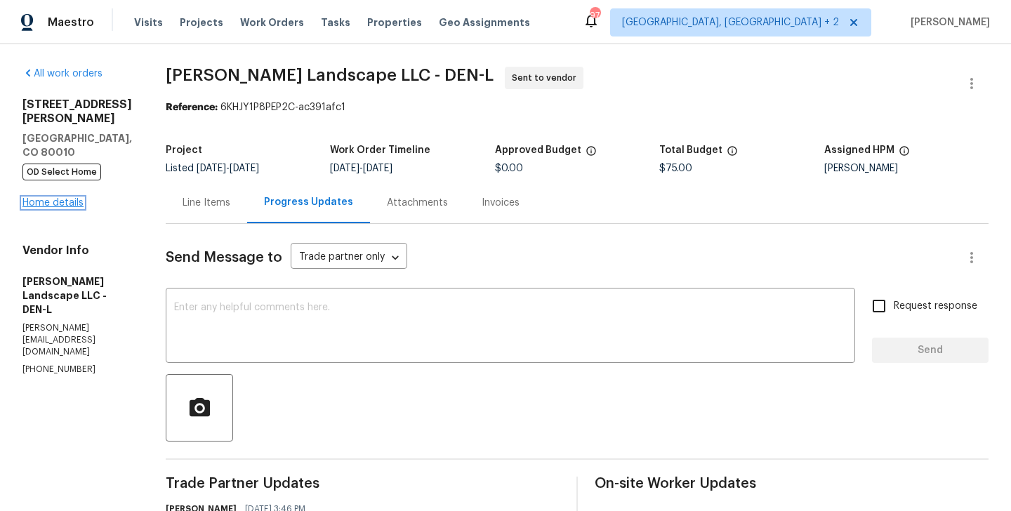
click at [62, 198] on link "Home details" at bounding box center [52, 203] width 61 height 10
